Goal: Information Seeking & Learning: Learn about a topic

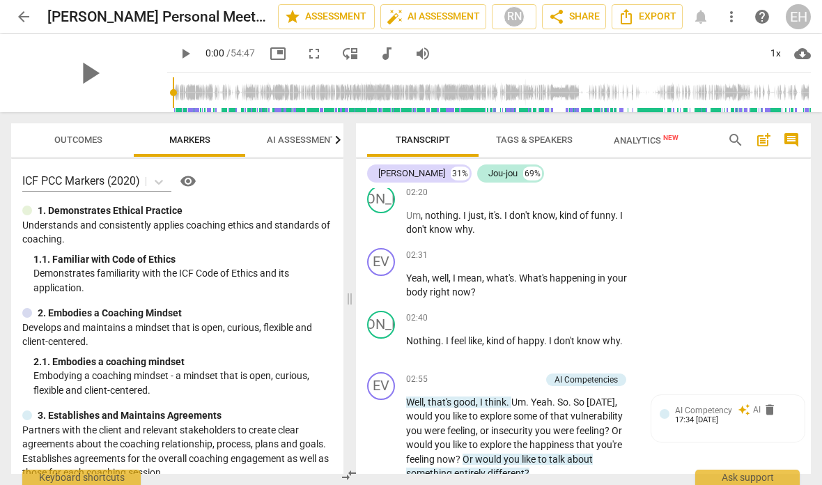
scroll to position [748, 0]
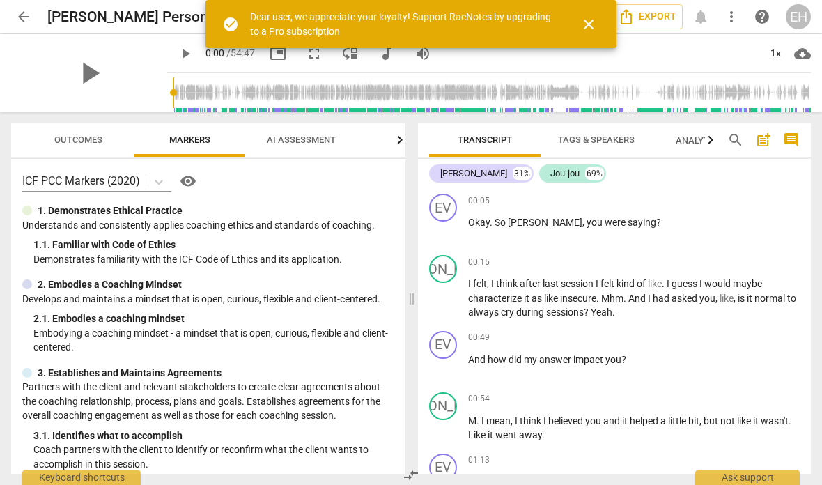
click at [34, 10] on span "arrow_back" at bounding box center [23, 16] width 25 height 17
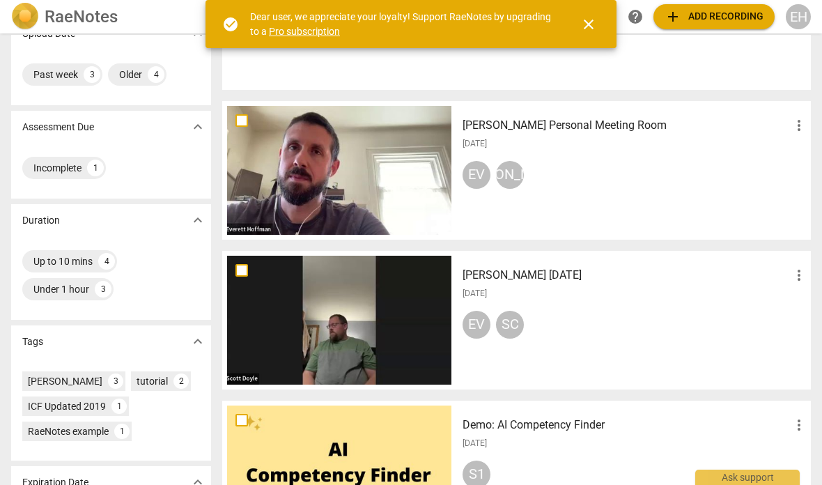
scroll to position [154, 0]
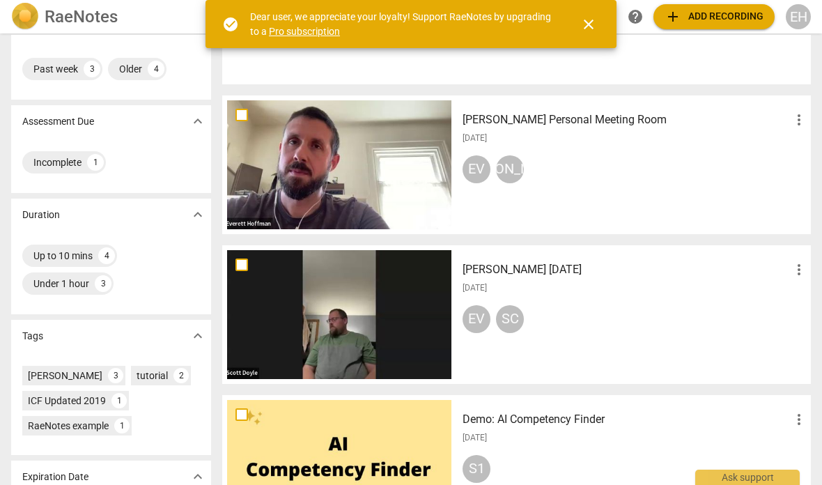
click at [516, 279] on div "[PERSON_NAME] [DATE] more_vert [DATE] EV SC" at bounding box center [635, 314] width 367 height 129
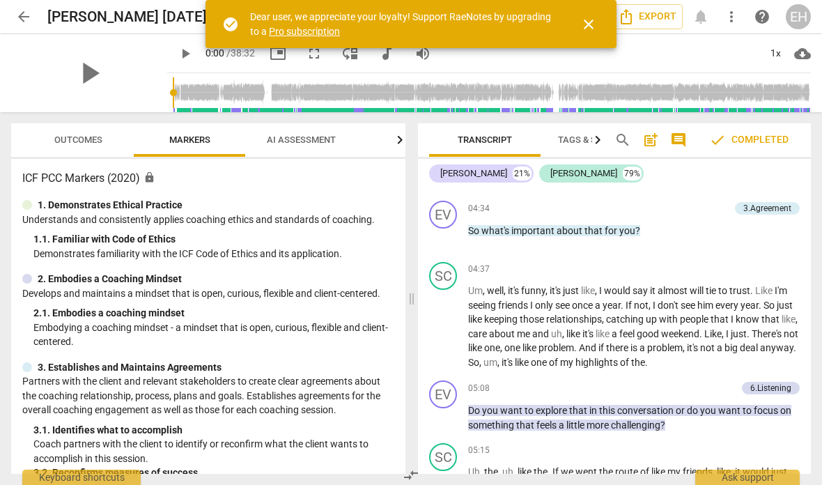
scroll to position [907, 0]
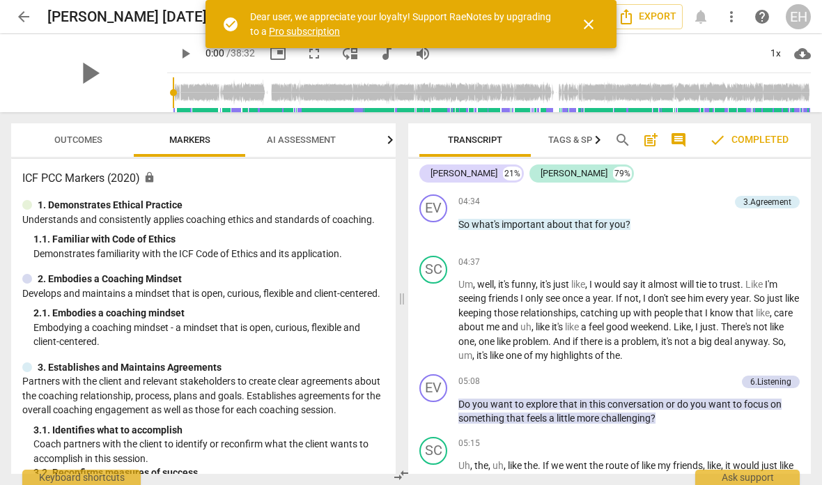
click at [603, 141] on icon "button" at bounding box center [597, 140] width 17 height 17
click at [422, 141] on span "Tags & Speakers" at bounding box center [425, 139] width 77 height 10
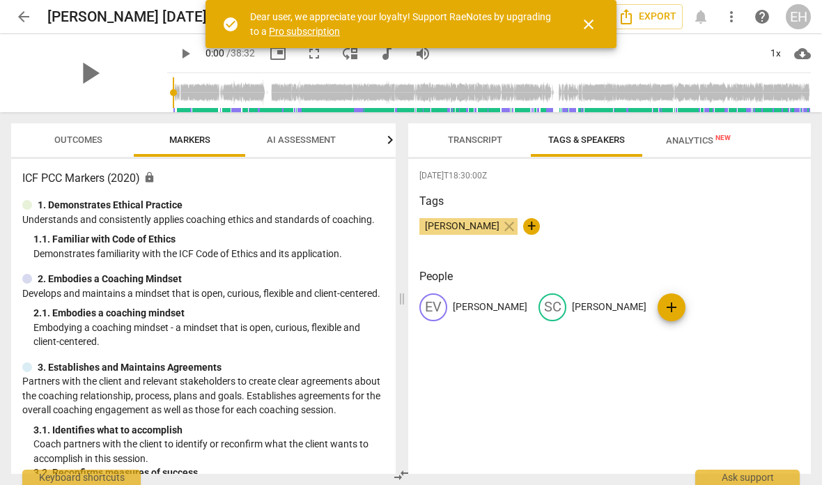
scroll to position [0, 0]
click at [89, 128] on button "Outcomes" at bounding box center [77, 139] width 111 height 33
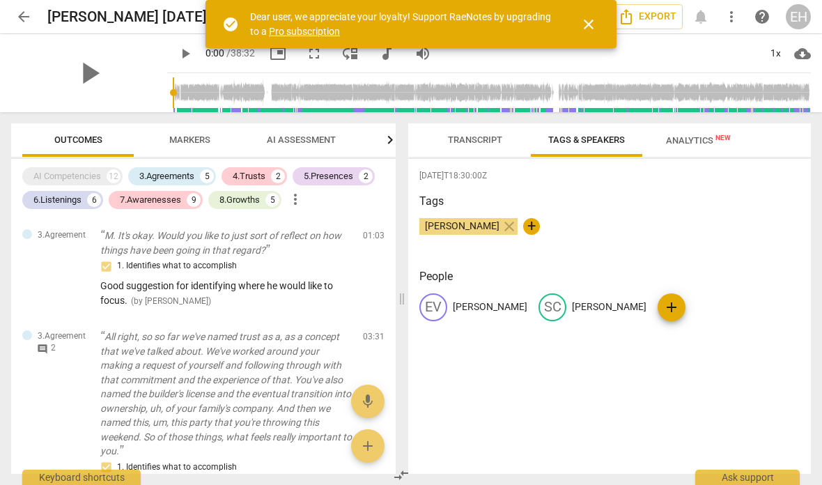
click at [481, 144] on span "Transcript" at bounding box center [475, 139] width 54 height 10
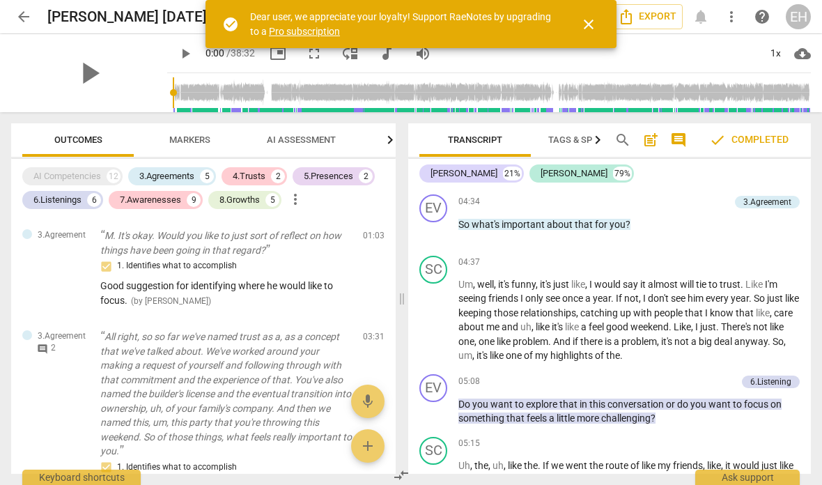
click at [84, 79] on span "play_arrow" at bounding box center [89, 73] width 36 height 36
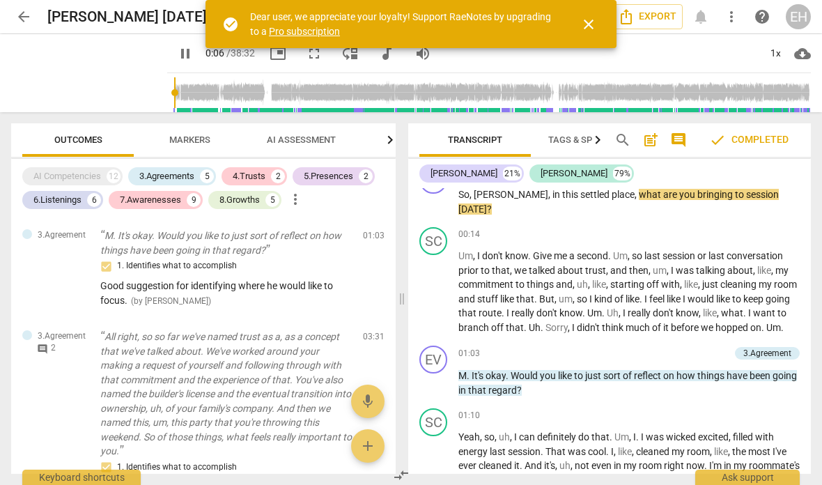
click at [0, 0] on span "pause" at bounding box center [0, 0] width 0 height 0
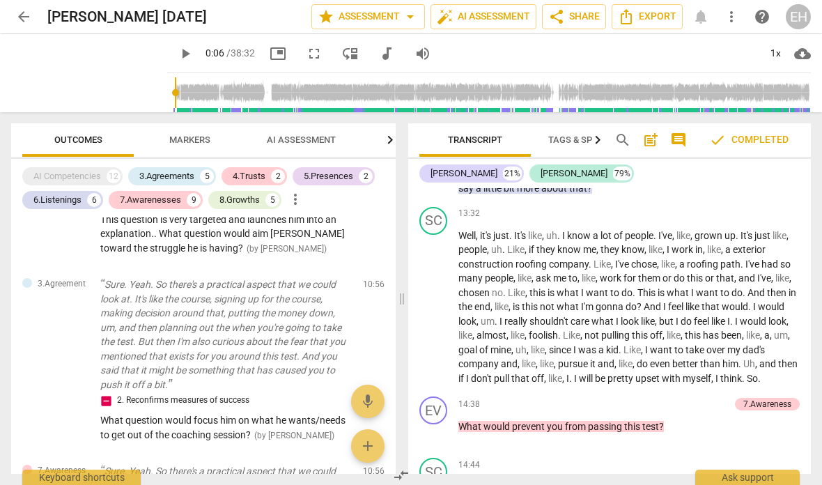
scroll to position [2770, 0]
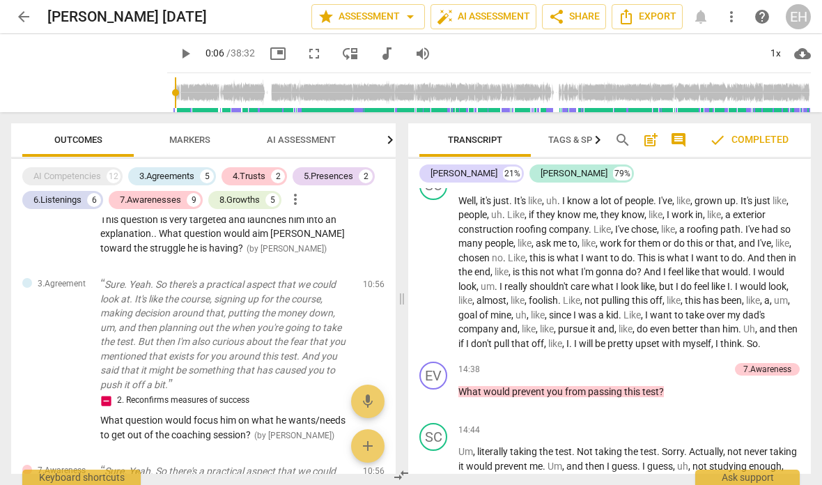
click at [610, 295] on span "pulling" at bounding box center [616, 300] width 31 height 11
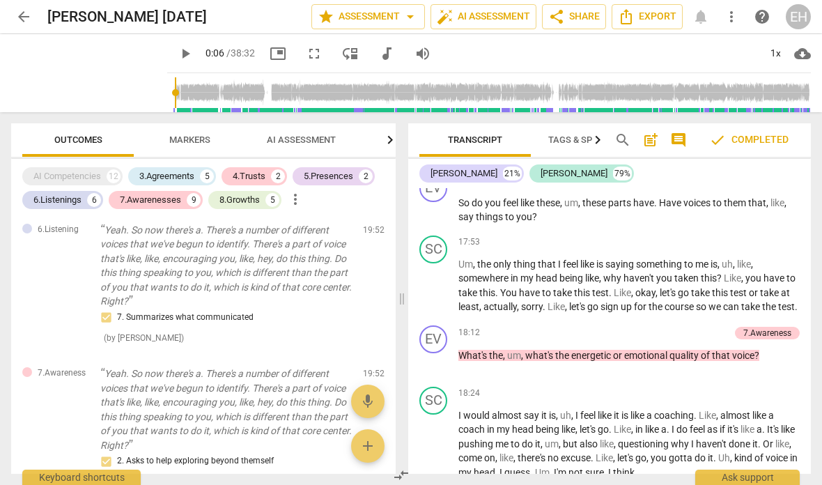
scroll to position [4156, 0]
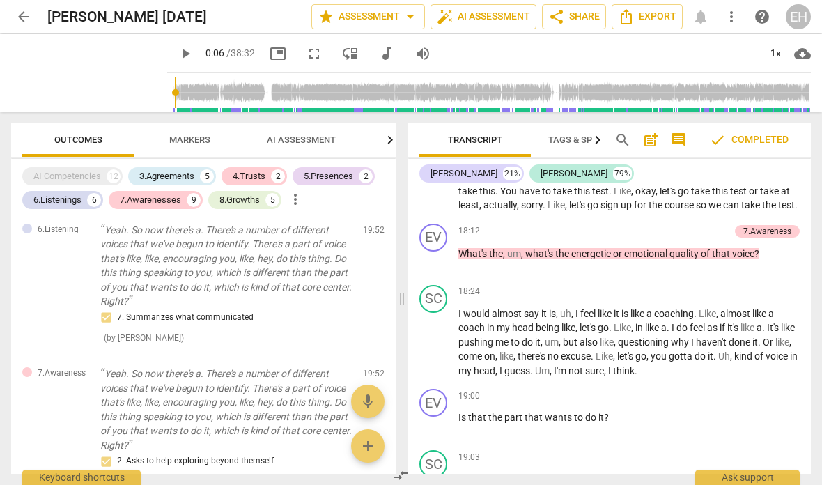
type input "10"
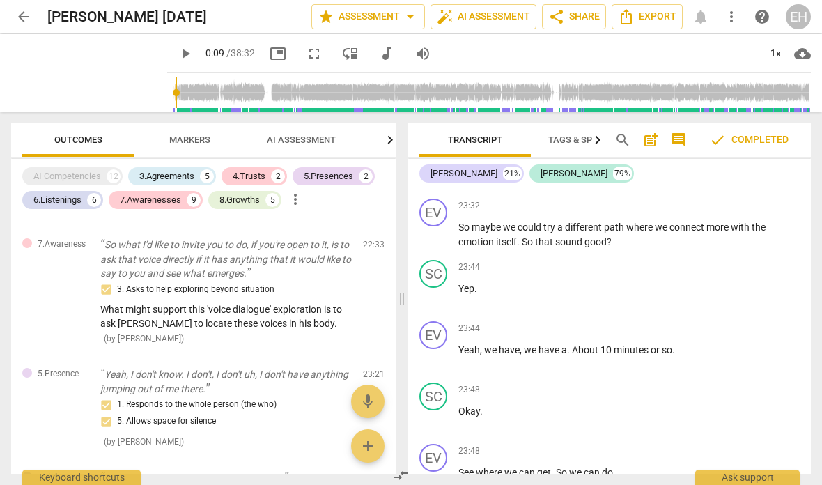
scroll to position [5785, 0]
